Goal: Task Accomplishment & Management: Complete application form

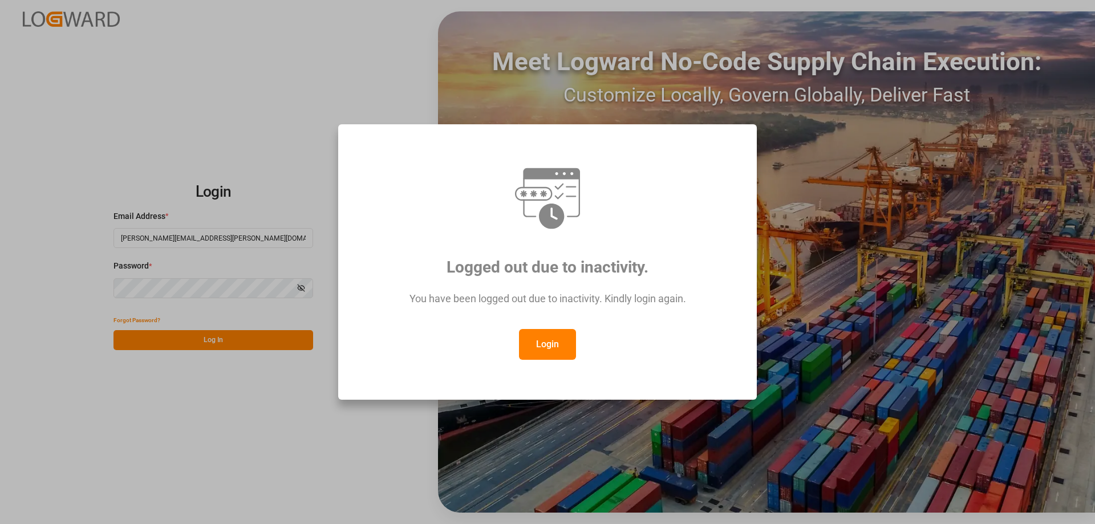
click at [536, 347] on button "Login" at bounding box center [547, 344] width 57 height 31
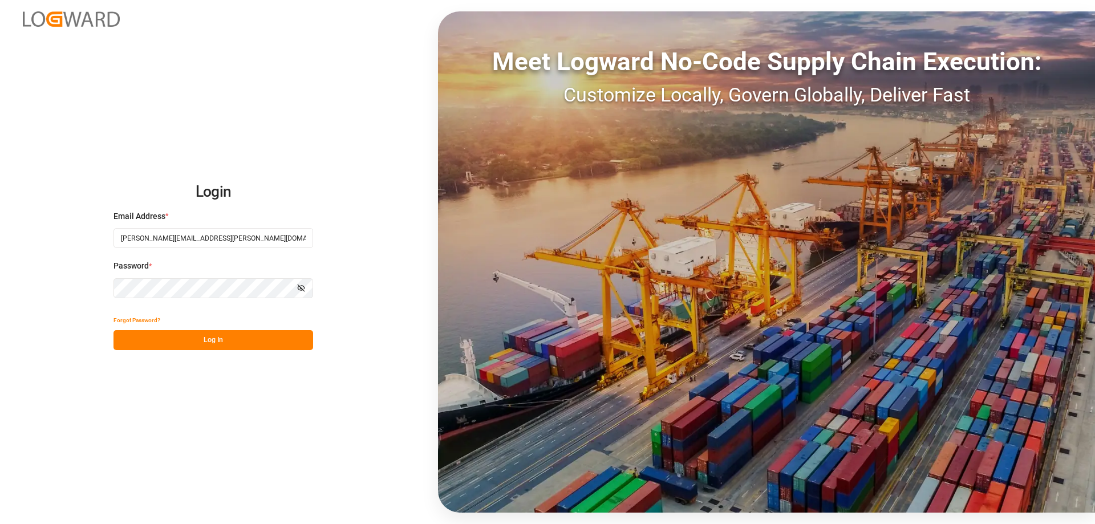
click at [196, 343] on button "Log In" at bounding box center [213, 340] width 200 height 20
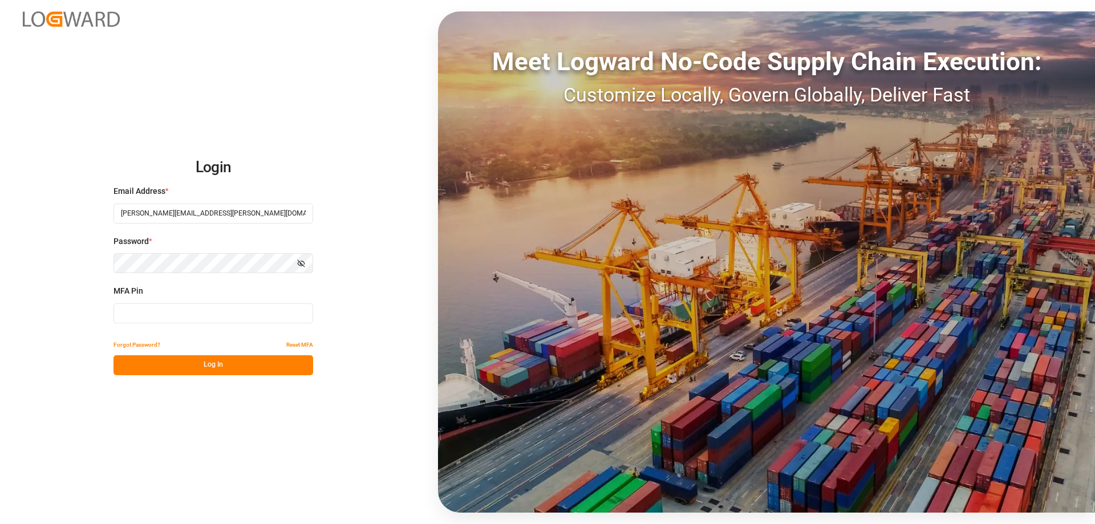
click at [174, 318] on input at bounding box center [213, 313] width 200 height 20
click at [193, 315] on input at bounding box center [213, 313] width 200 height 20
type input "497071"
click at [220, 364] on button "Log In" at bounding box center [213, 365] width 200 height 20
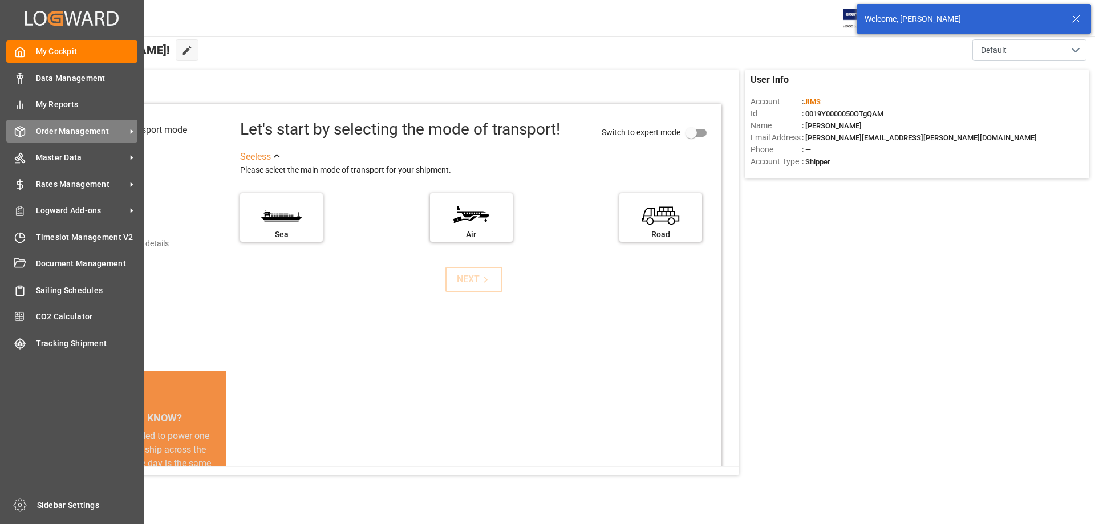
click at [72, 131] on span "Order Management" at bounding box center [81, 131] width 90 height 12
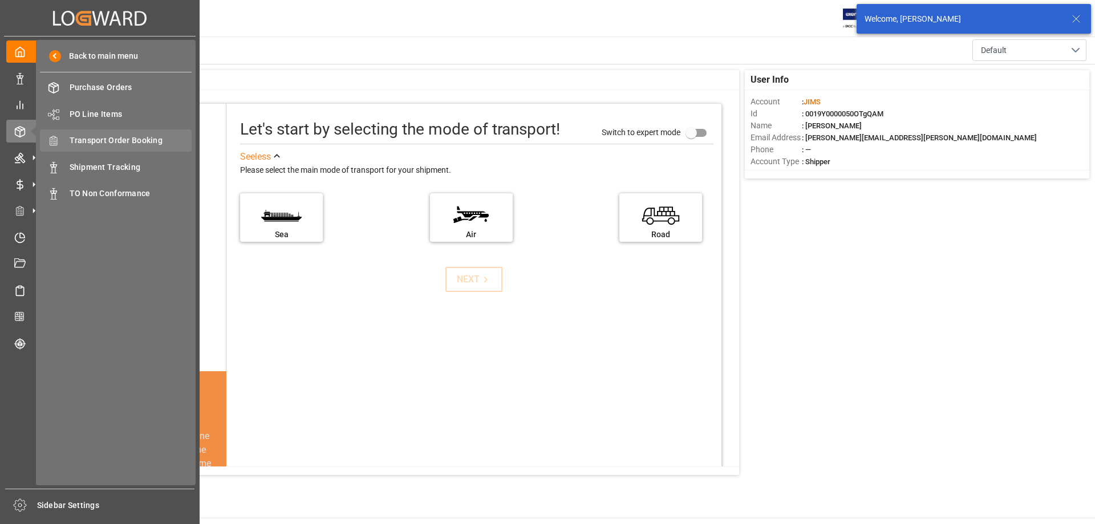
click at [120, 136] on span "Transport Order Booking" at bounding box center [131, 141] width 123 height 12
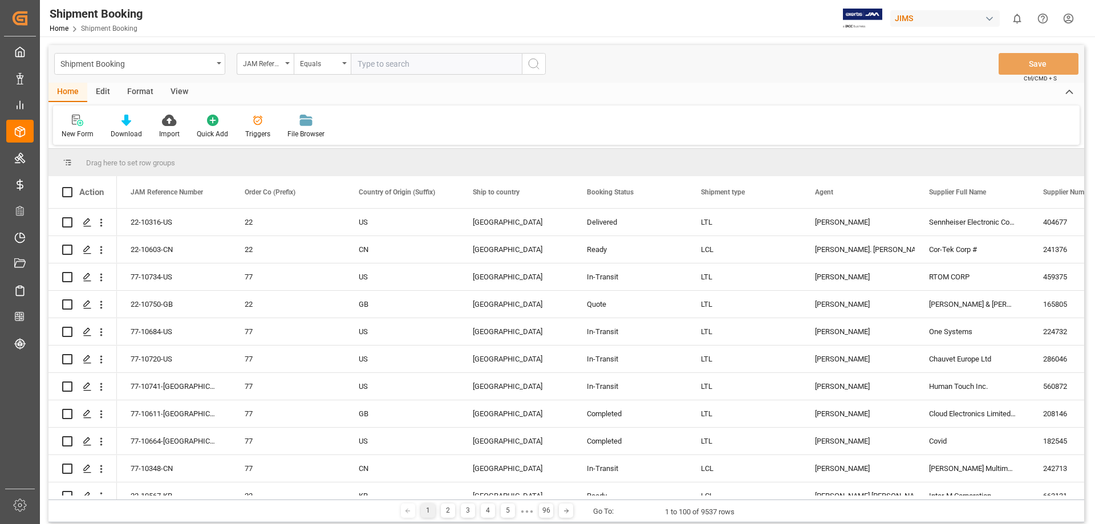
click at [421, 66] on input "text" at bounding box center [436, 64] width 171 height 22
click at [78, 123] on icon at bounding box center [77, 120] width 11 height 11
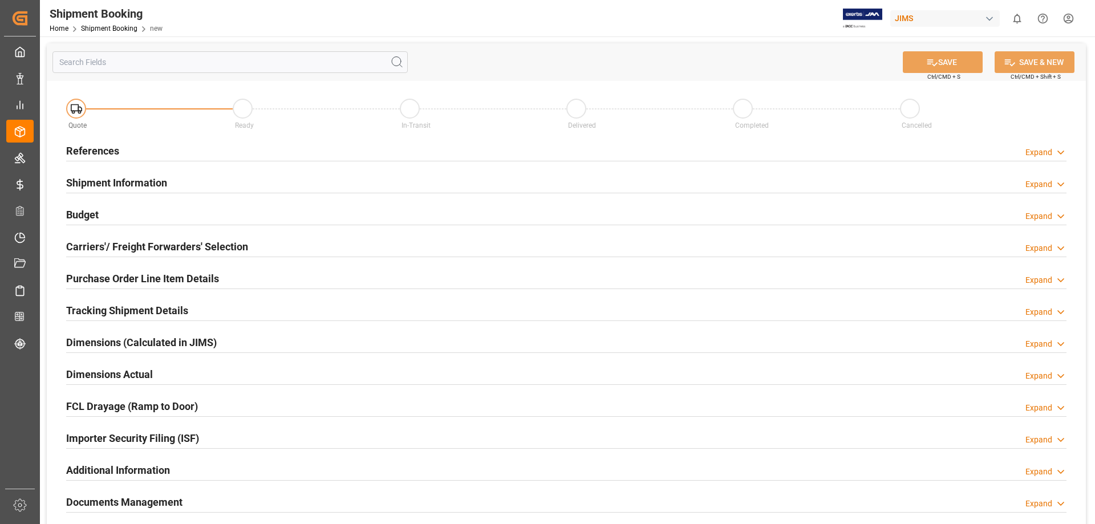
click at [99, 149] on h2 "References" at bounding box center [92, 150] width 53 height 15
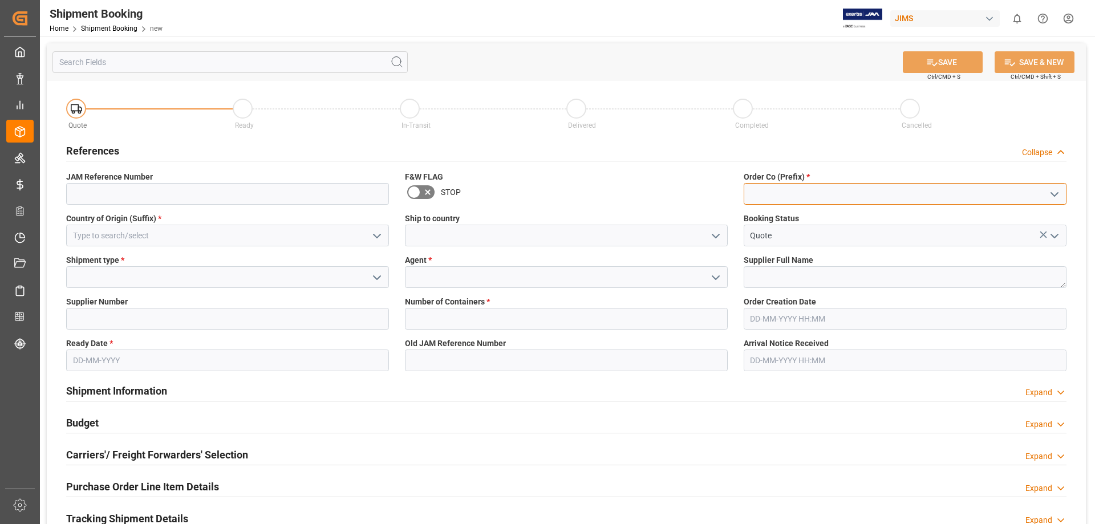
click at [762, 193] on input at bounding box center [905, 194] width 323 height 22
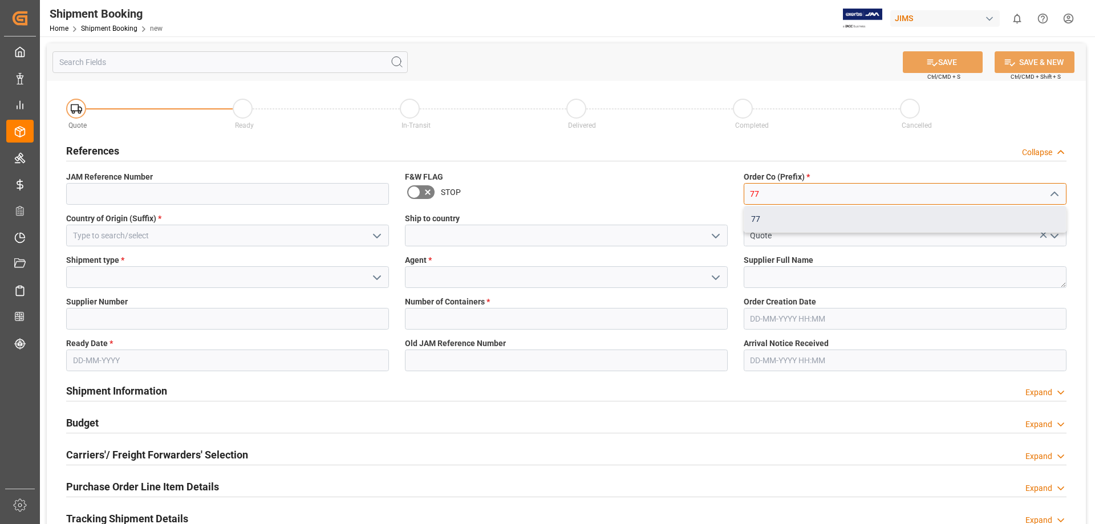
click at [756, 218] on div "77" at bounding box center [905, 219] width 322 height 26
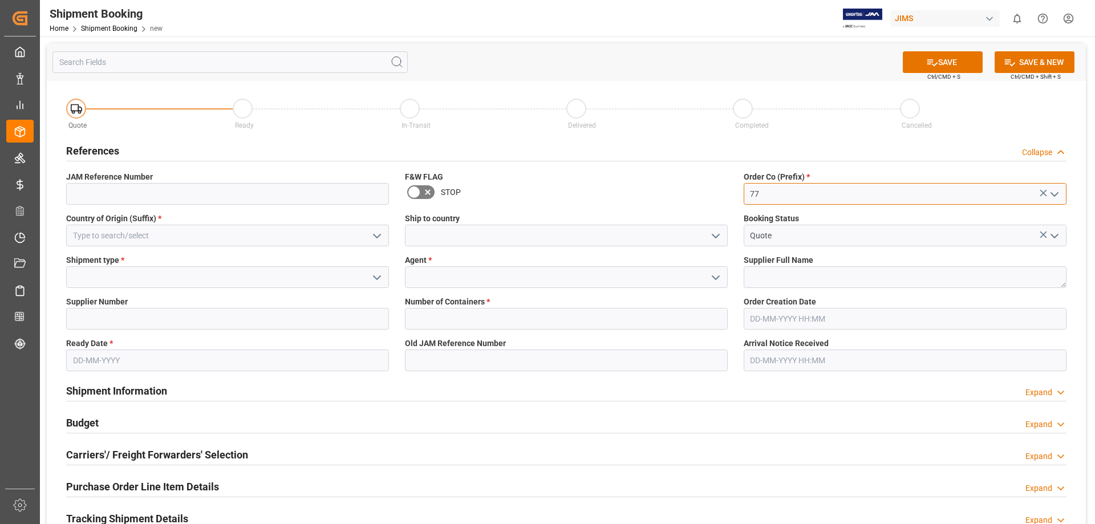
type input "77"
click at [377, 236] on icon "open menu" at bounding box center [377, 236] width 14 height 14
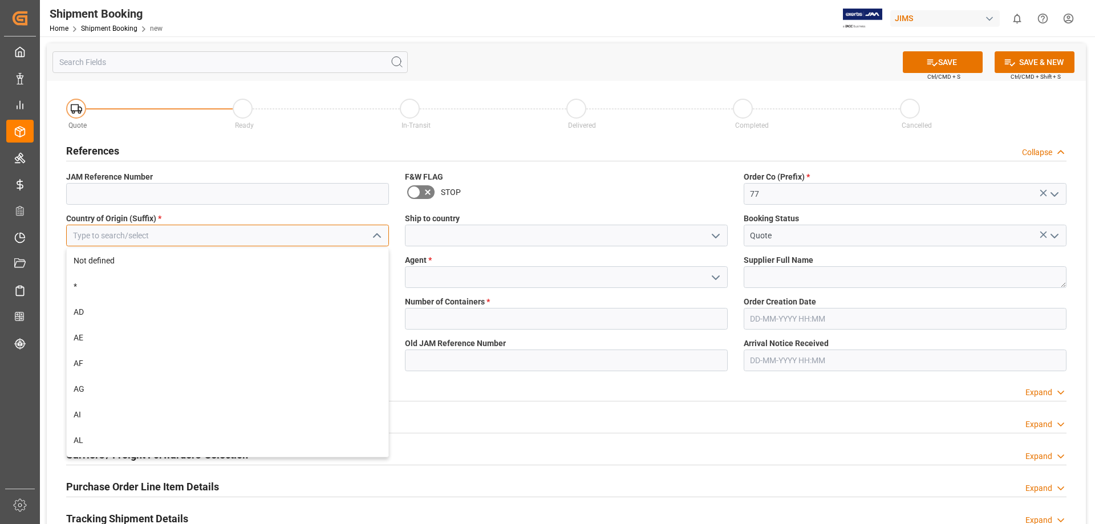
click at [326, 240] on input at bounding box center [227, 236] width 323 height 22
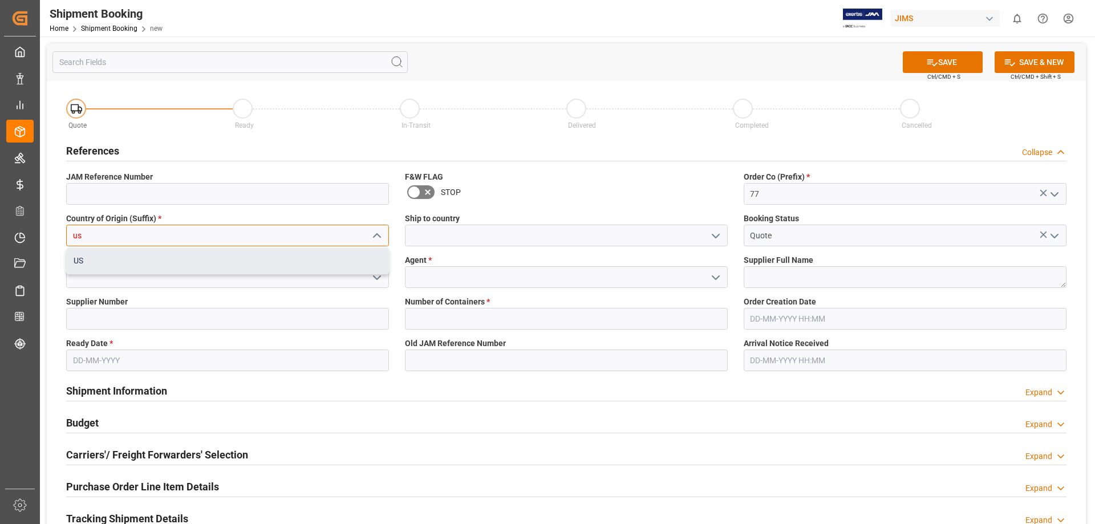
click at [282, 260] on div "US" at bounding box center [228, 261] width 322 height 26
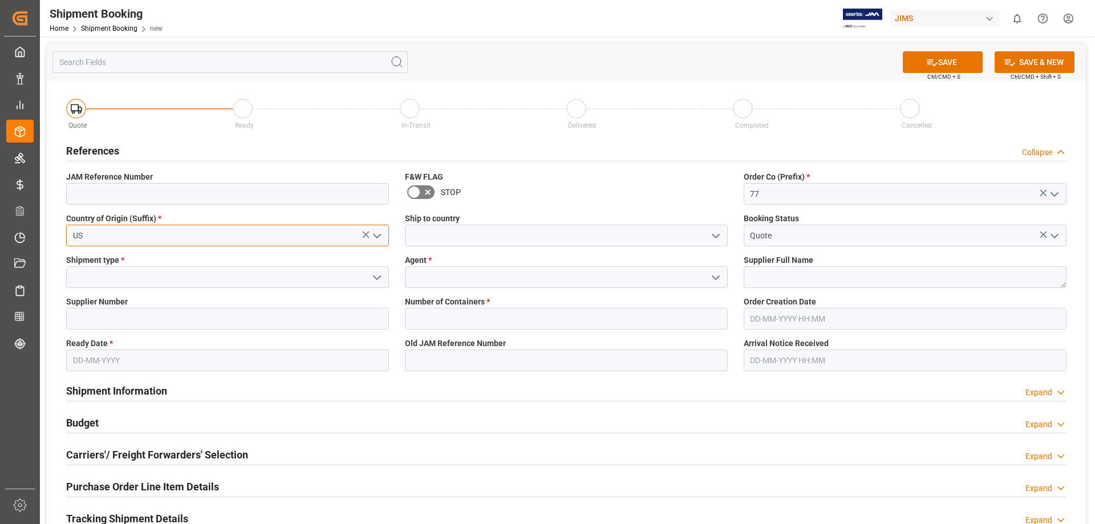
type input "US"
click at [714, 234] on icon "open menu" at bounding box center [716, 236] width 14 height 14
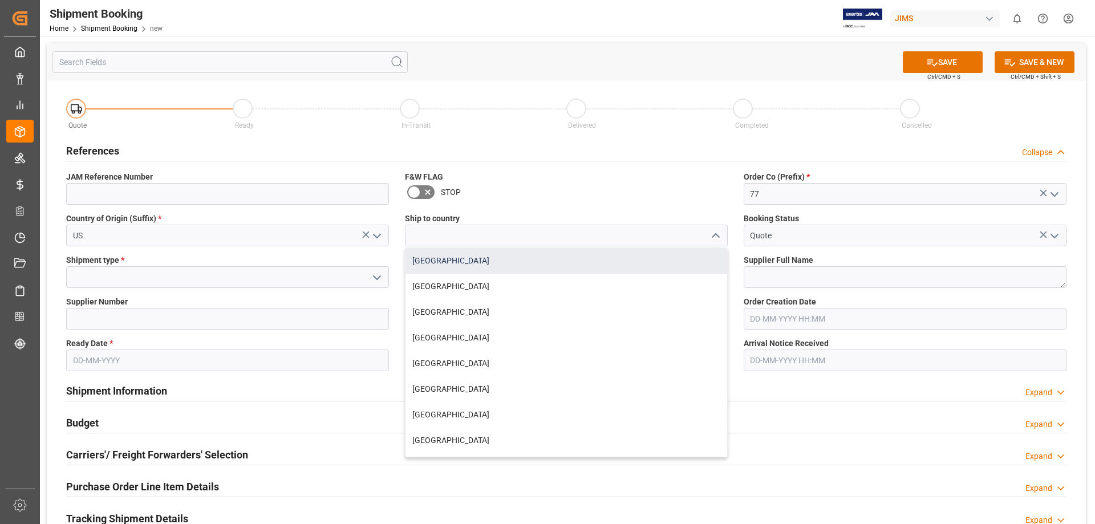
click at [676, 261] on div "[GEOGRAPHIC_DATA]" at bounding box center [567, 261] width 322 height 26
type input "[GEOGRAPHIC_DATA]"
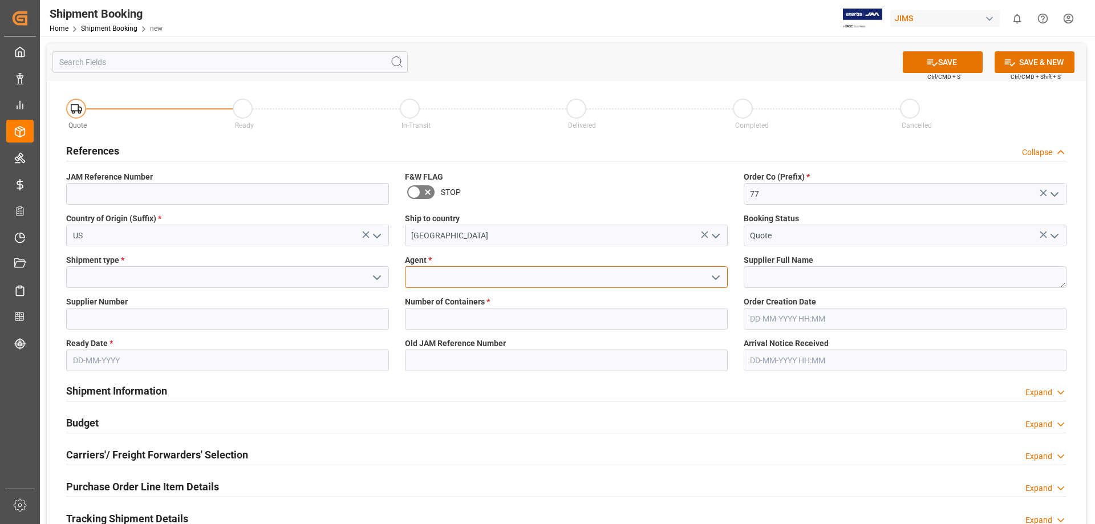
click at [652, 280] on input at bounding box center [566, 277] width 323 height 22
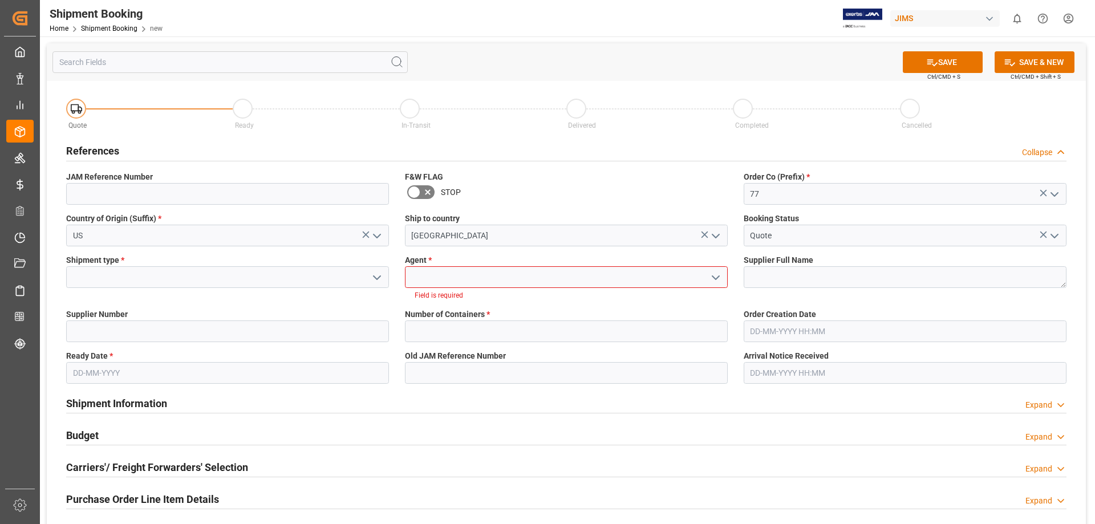
click at [717, 280] on icon "open menu" at bounding box center [716, 278] width 14 height 14
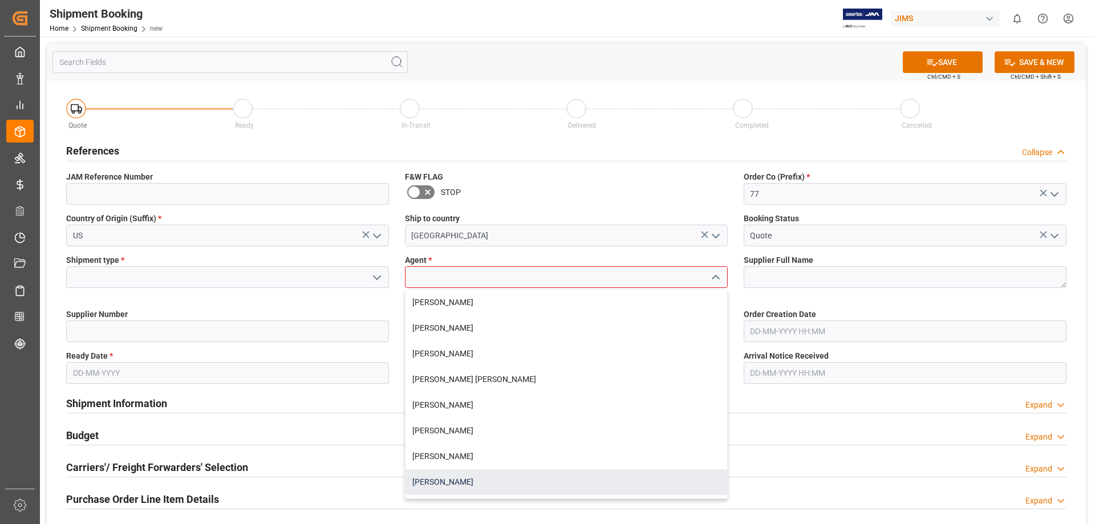
click at [452, 479] on div "[PERSON_NAME]" at bounding box center [567, 482] width 322 height 26
type input "[PERSON_NAME]"
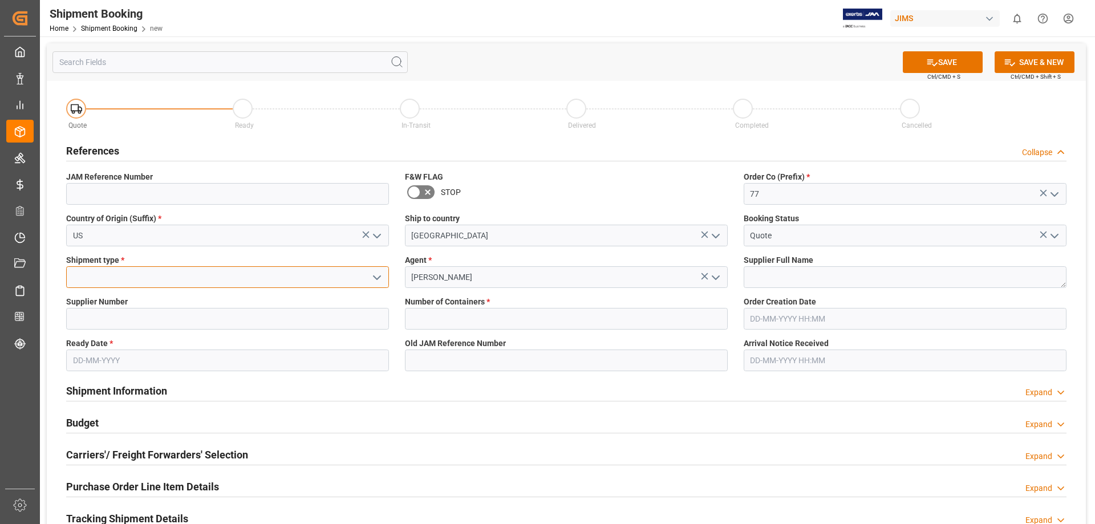
click at [151, 273] on input at bounding box center [227, 277] width 323 height 22
click at [379, 275] on icon "open menu" at bounding box center [377, 278] width 14 height 14
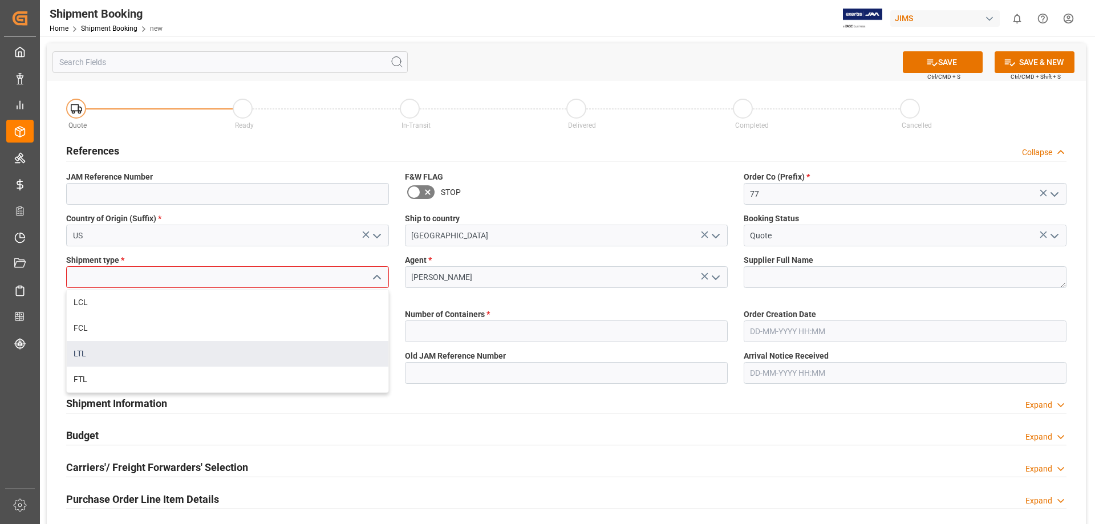
click at [254, 358] on div "LTL" at bounding box center [228, 354] width 322 height 26
type input "LTL"
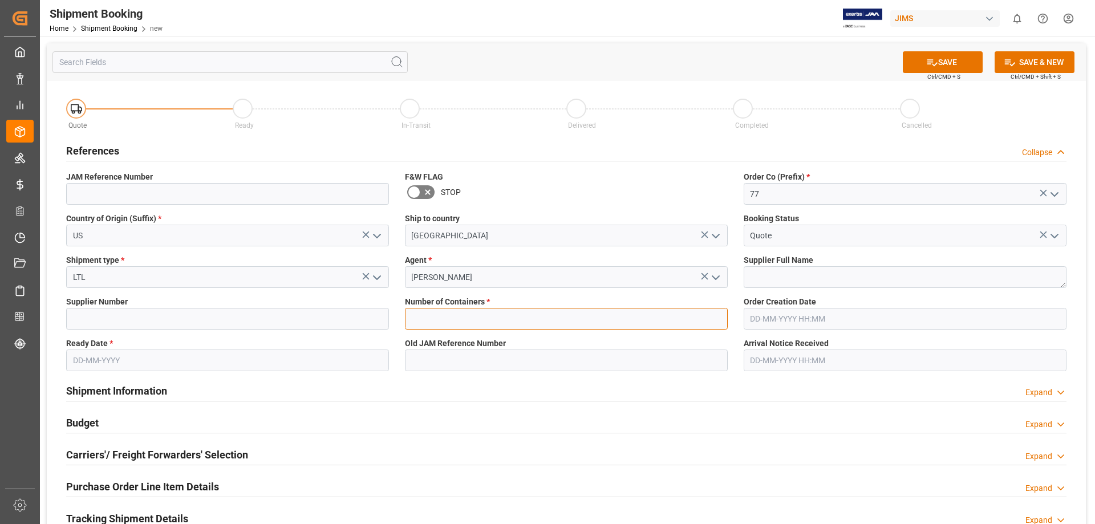
click at [429, 318] on input "text" at bounding box center [566, 319] width 323 height 22
type input "0"
click at [205, 313] on input at bounding box center [227, 319] width 323 height 22
type input "524"
click at [225, 357] on input "text" at bounding box center [227, 361] width 323 height 22
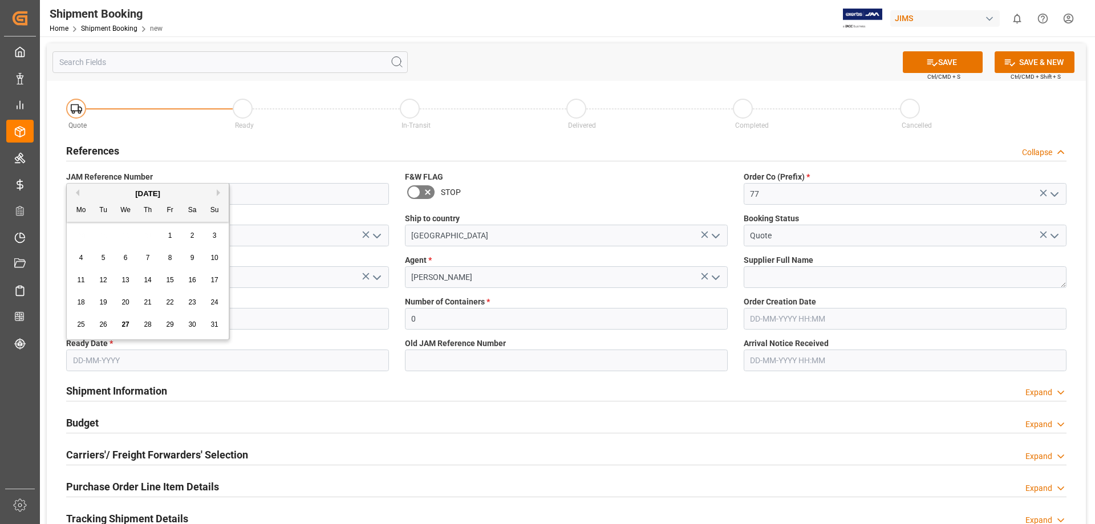
click at [218, 193] on button "Next Month" at bounding box center [220, 192] width 7 height 7
click at [103, 236] on span "2" at bounding box center [104, 236] width 4 height 8
type input "[DATE]"
click at [483, 390] on div "Shipment Information Expand" at bounding box center [566, 390] width 1000 height 22
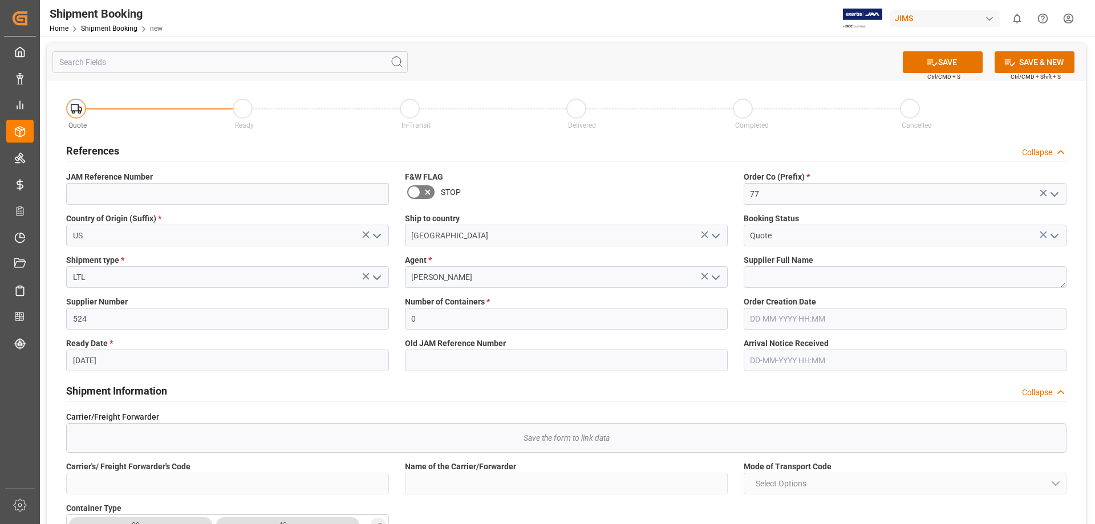
click at [483, 390] on div "Shipment Information Collapse" at bounding box center [566, 390] width 1000 height 22
